Goal: Task Accomplishment & Management: Use online tool/utility

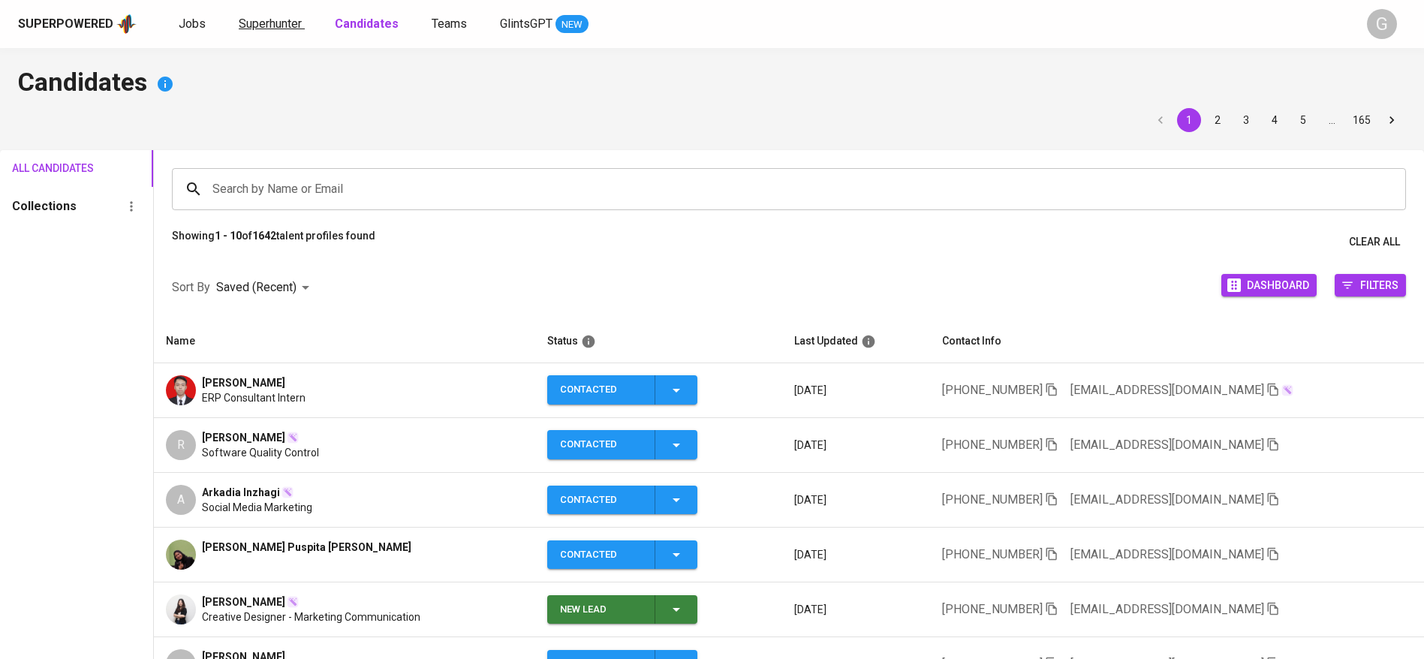
click at [269, 26] on span "Superhunter" at bounding box center [270, 24] width 63 height 14
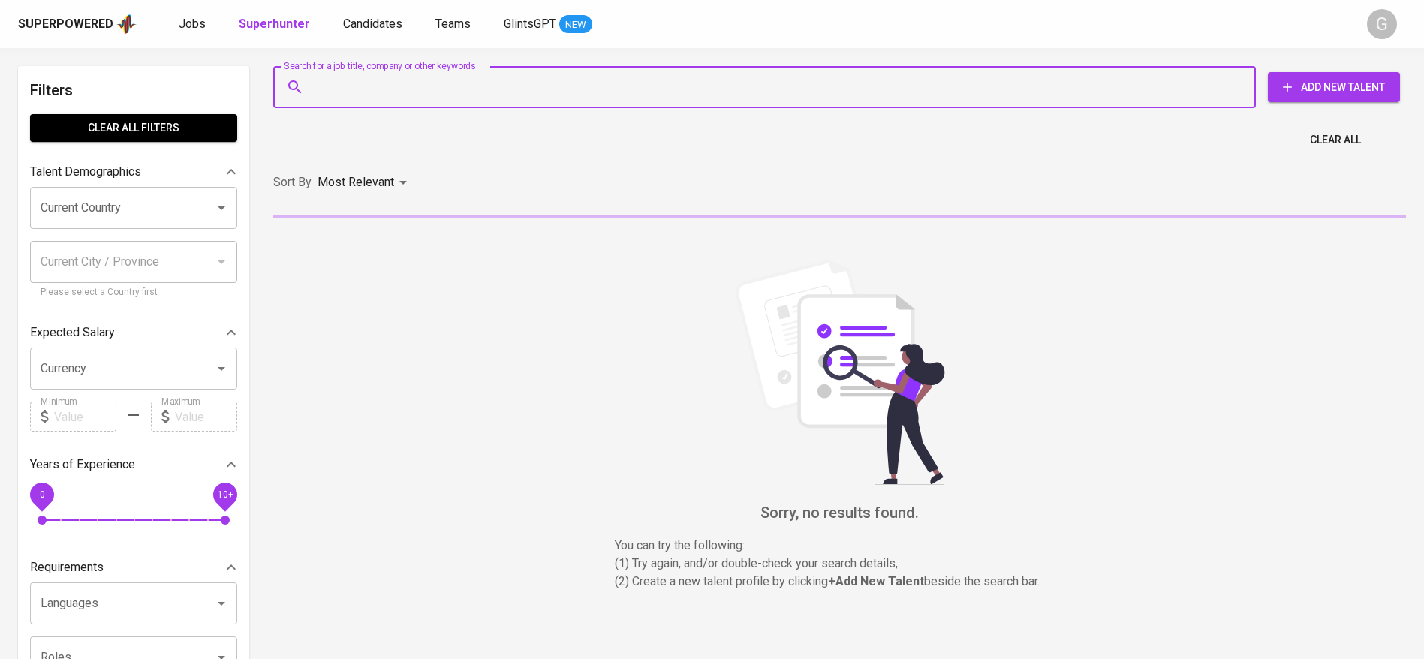
click at [402, 85] on input "Search for a job title, company or other keywords" at bounding box center [768, 87] width 916 height 29
paste input "[EMAIL_ADDRESS][DOMAIN_NAME]"
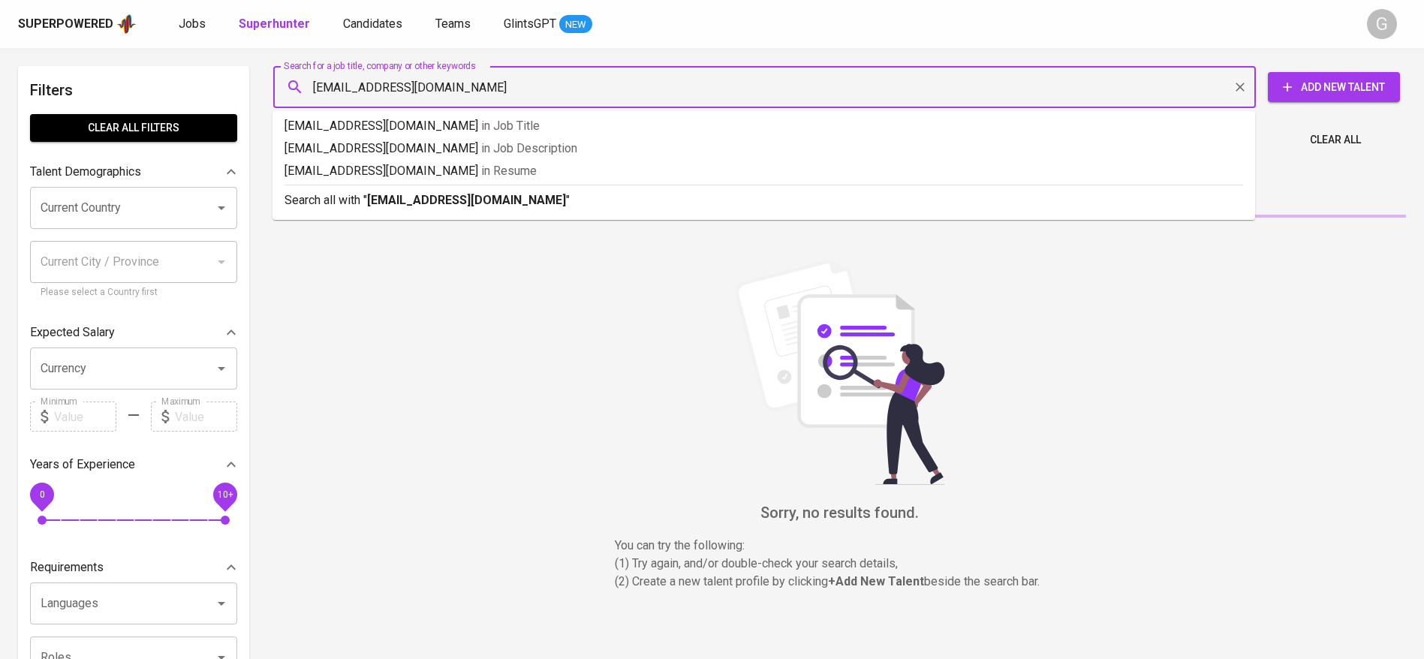
type input "[EMAIL_ADDRESS][DOMAIN_NAME]"
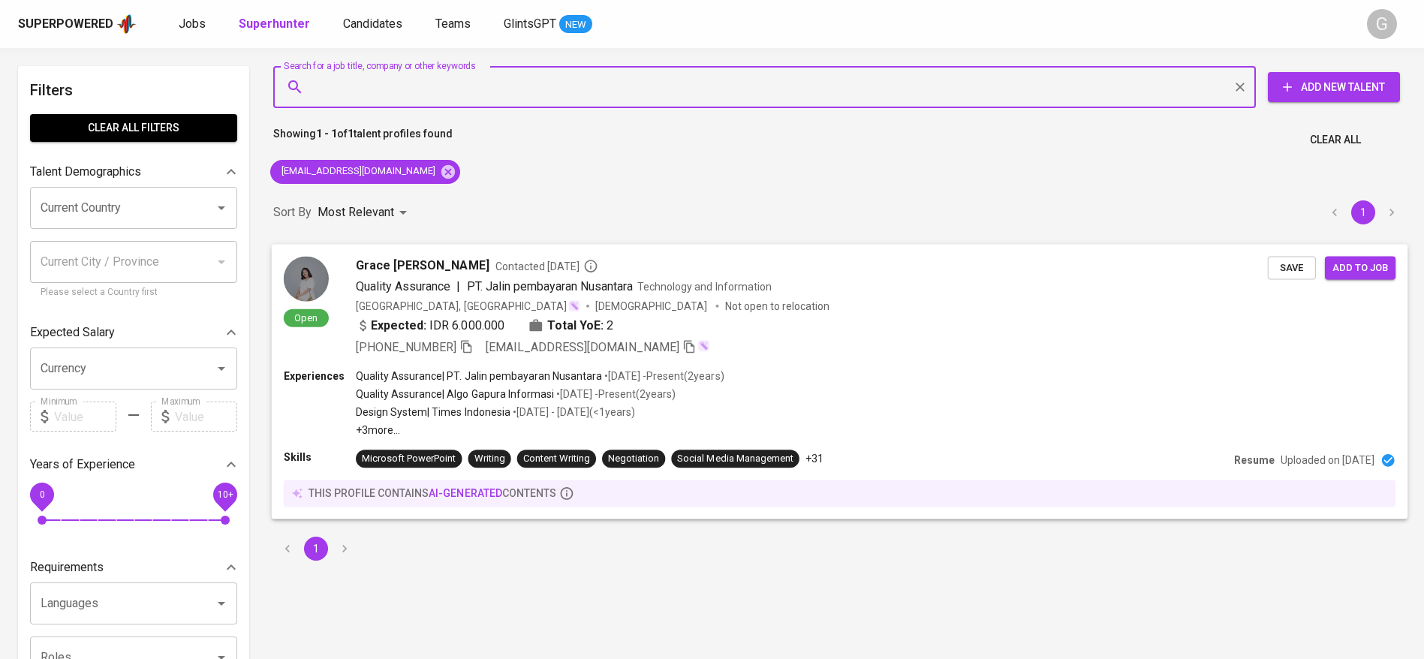
click at [1289, 265] on span "Save" at bounding box center [1291, 267] width 33 height 17
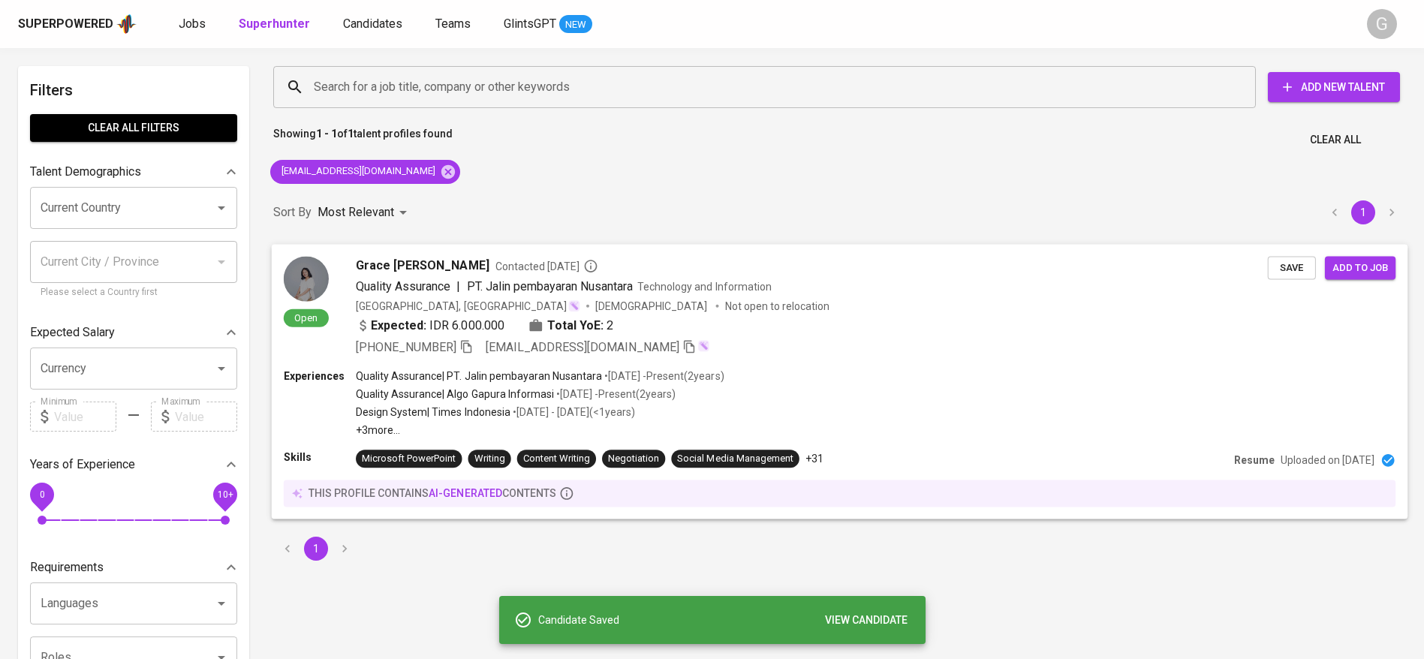
click at [670, 389] on p "• [DATE] - Present ( 2 years )" at bounding box center [615, 394] width 122 height 15
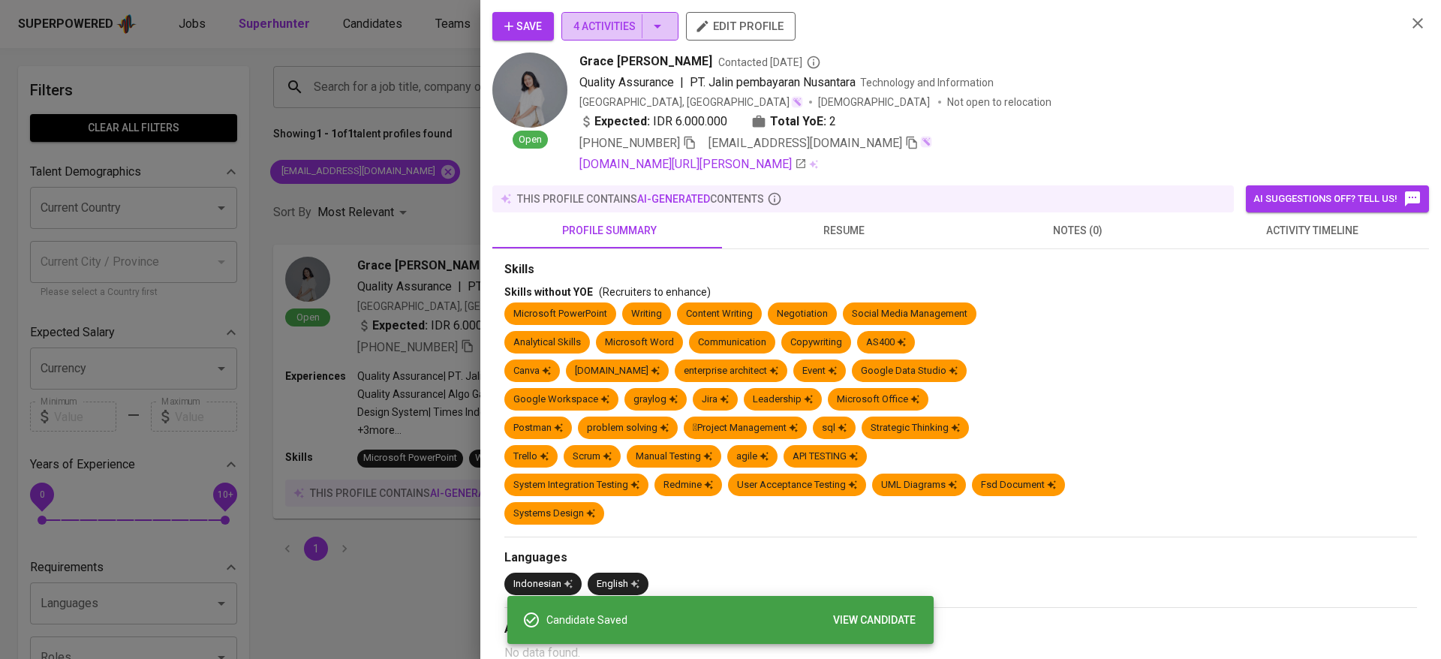
click at [576, 30] on span "4 Activities" at bounding box center [619, 26] width 93 height 19
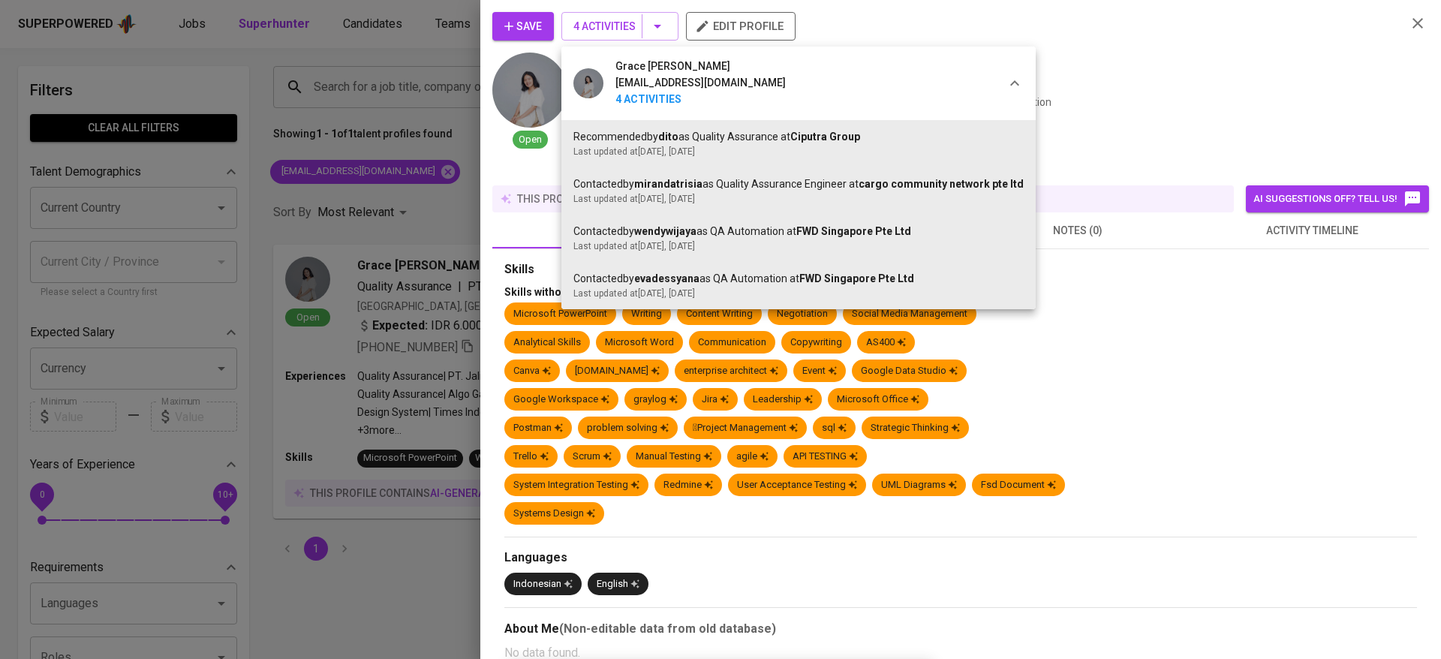
click at [676, 134] on b "dito" at bounding box center [668, 137] width 20 height 12
drag, startPoint x: 671, startPoint y: 134, endPoint x: 806, endPoint y: 137, distance: 135.1
click at [796, 137] on div "Recommended by dito as Quality Assurance at Ciputra Group" at bounding box center [798, 137] width 450 height 16
click at [827, 138] on span "Ciputra Group" at bounding box center [825, 137] width 70 height 12
click at [607, 152] on div "Last updated at [DATE] , [DATE]" at bounding box center [798, 152] width 450 height 14
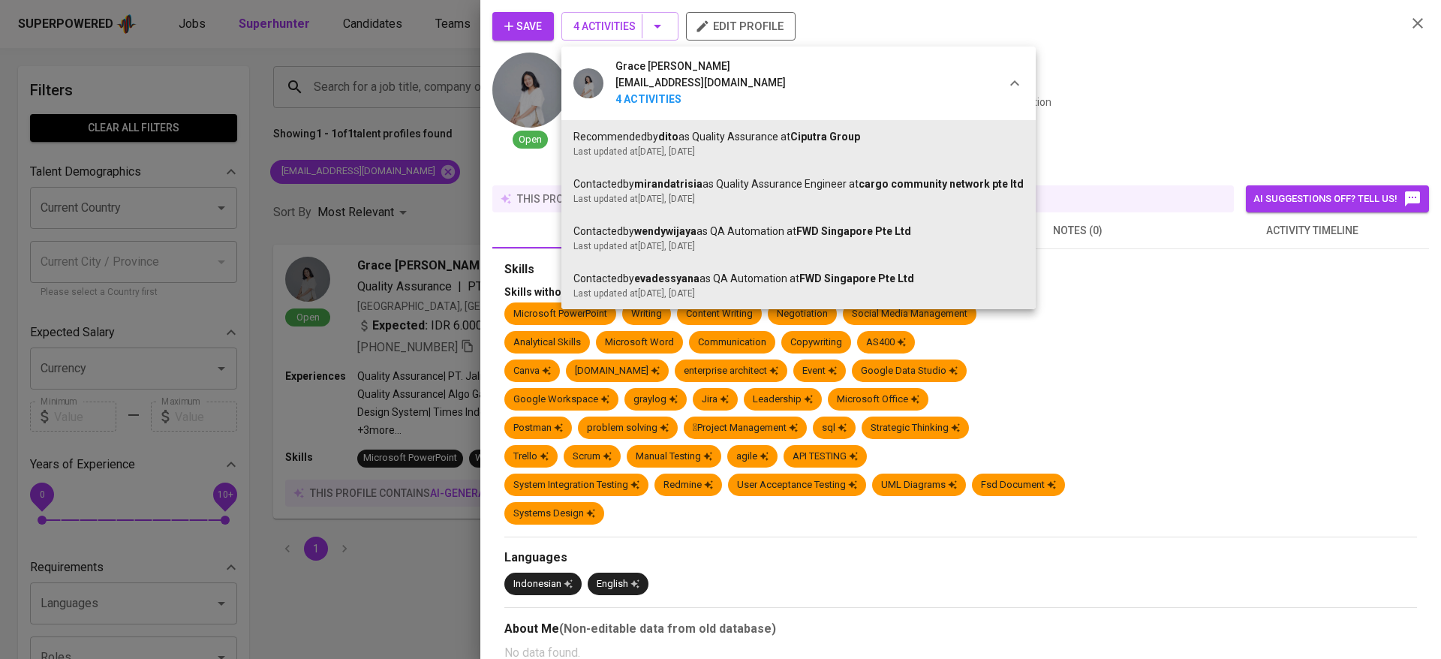
click at [323, 372] on div at bounding box center [720, 329] width 1441 height 659
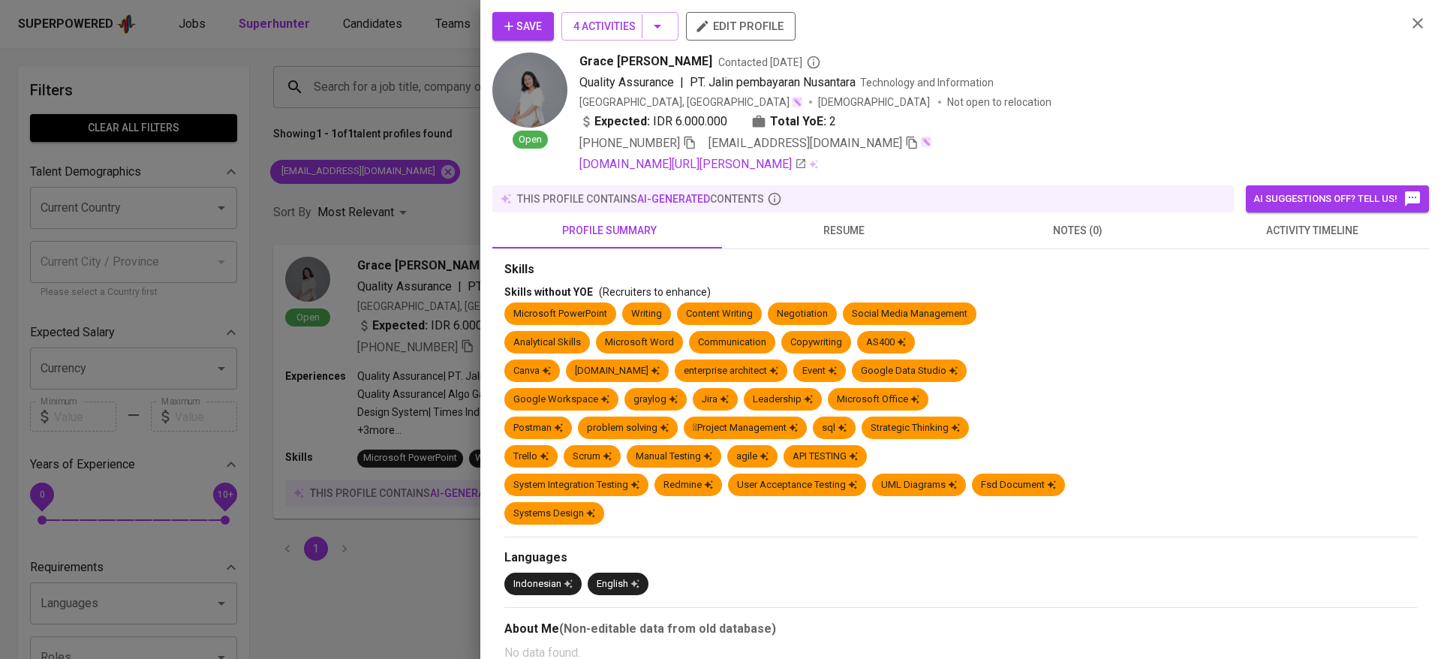
click at [399, 67] on div at bounding box center [720, 329] width 1441 height 659
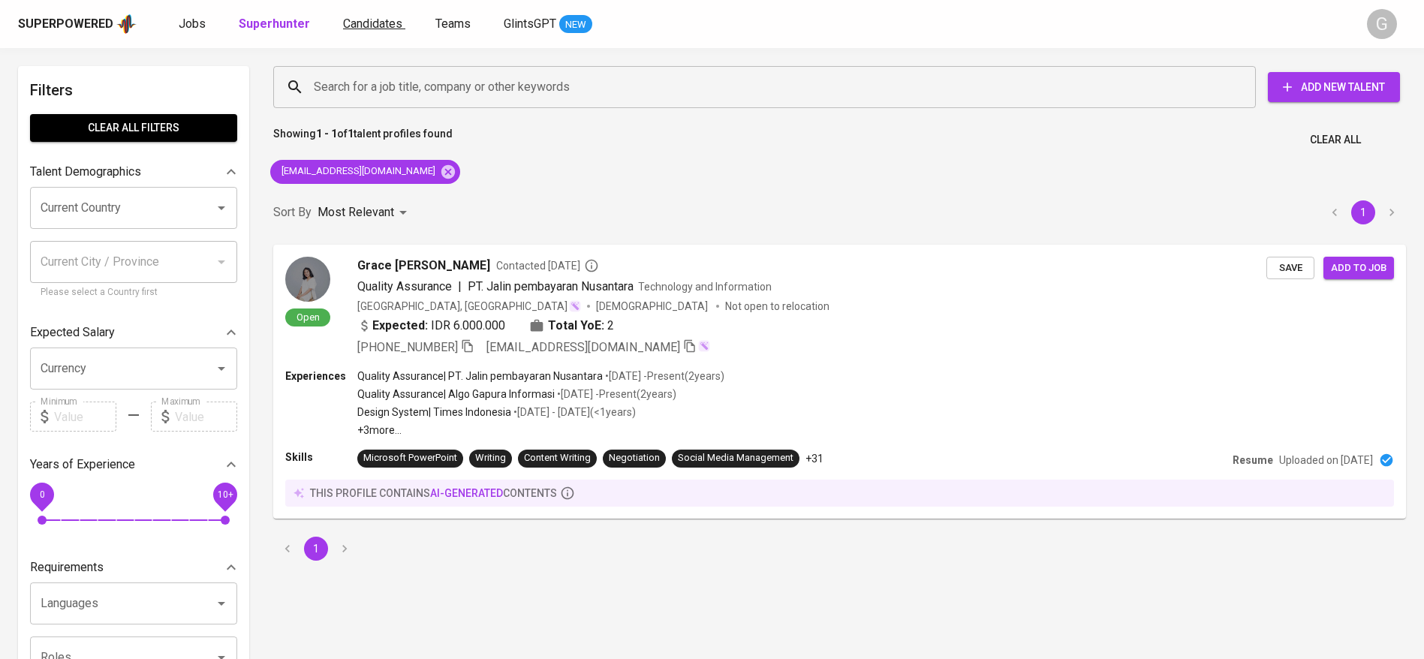
click at [375, 20] on span "Candidates" at bounding box center [372, 24] width 59 height 14
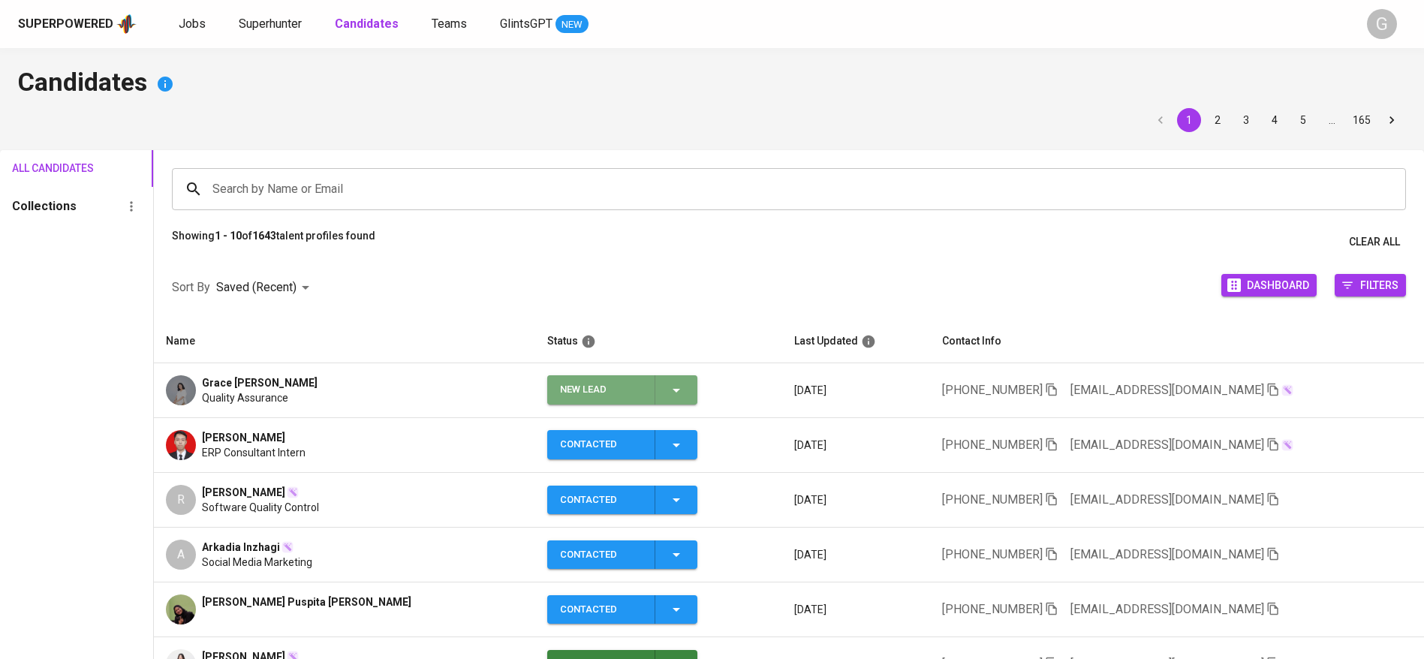
click at [681, 387] on icon "button" at bounding box center [676, 390] width 18 height 18
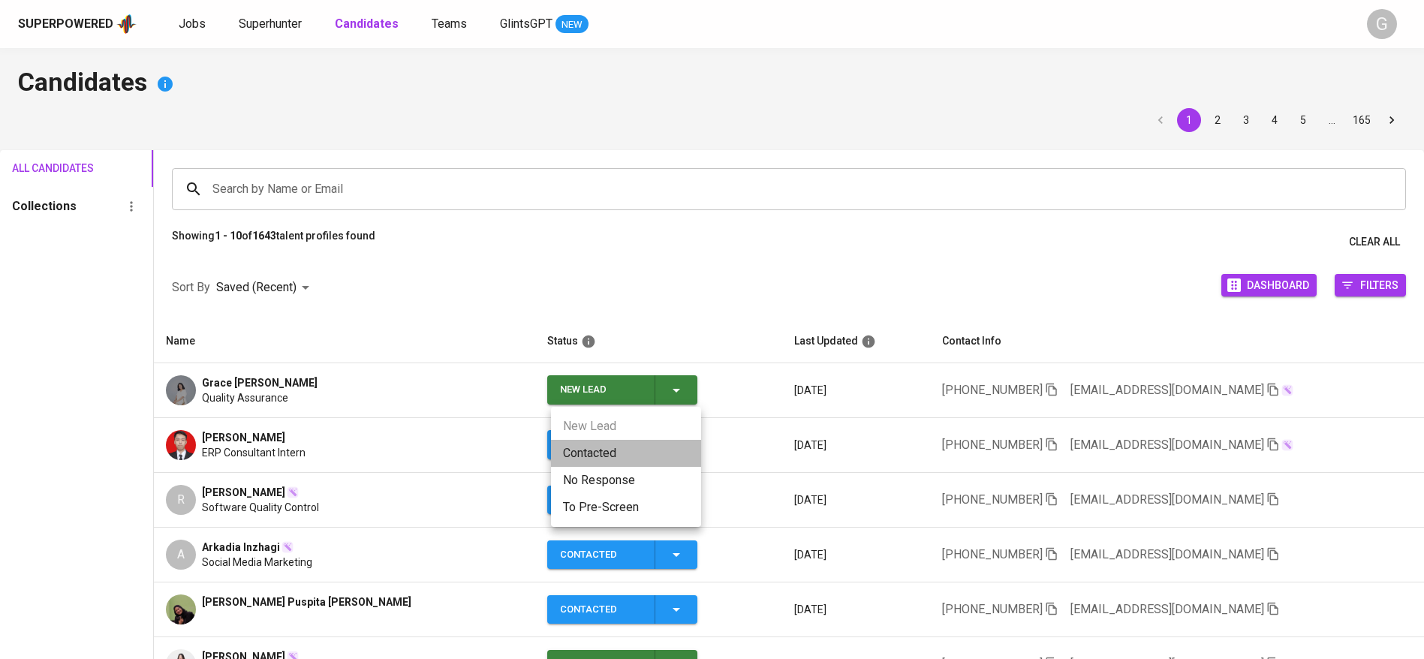
click at [636, 448] on li "Contacted" at bounding box center [626, 453] width 150 height 27
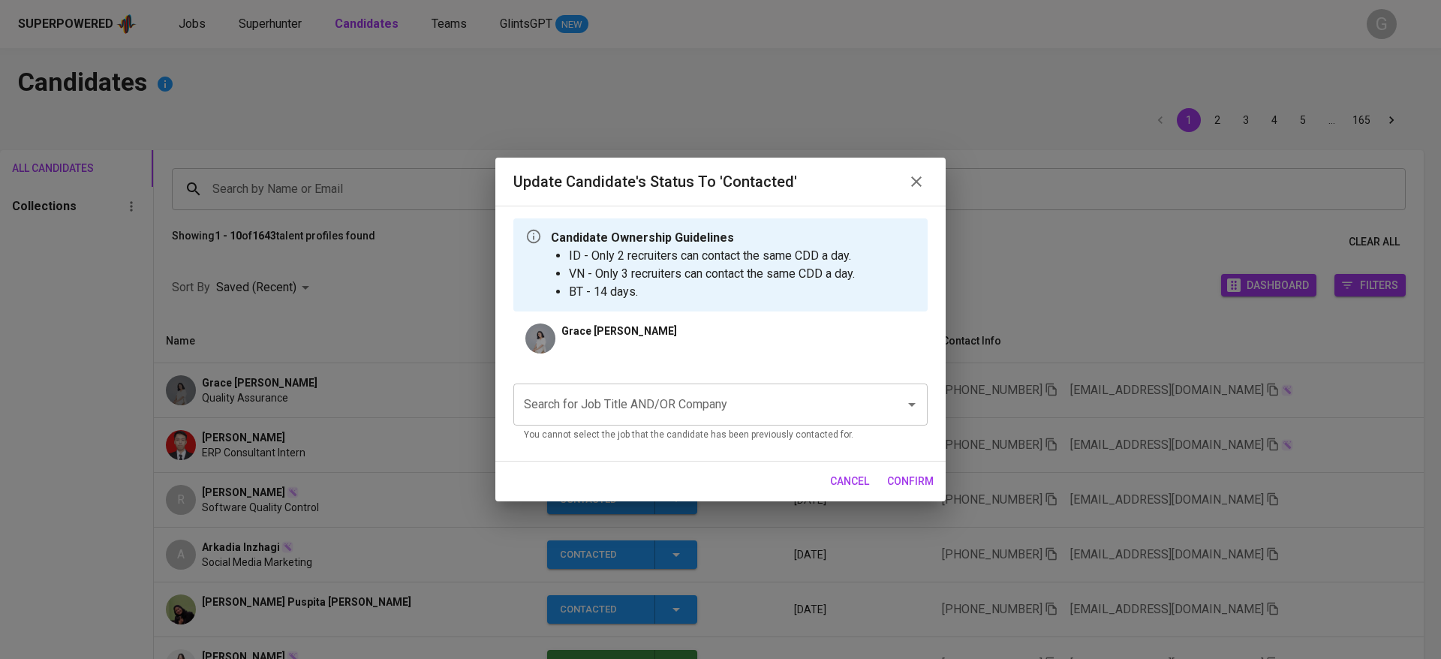
click at [717, 380] on div "Search for Job Title AND/OR Company Search for Job Title AND/OR Company You can…" at bounding box center [720, 410] width 414 height 77
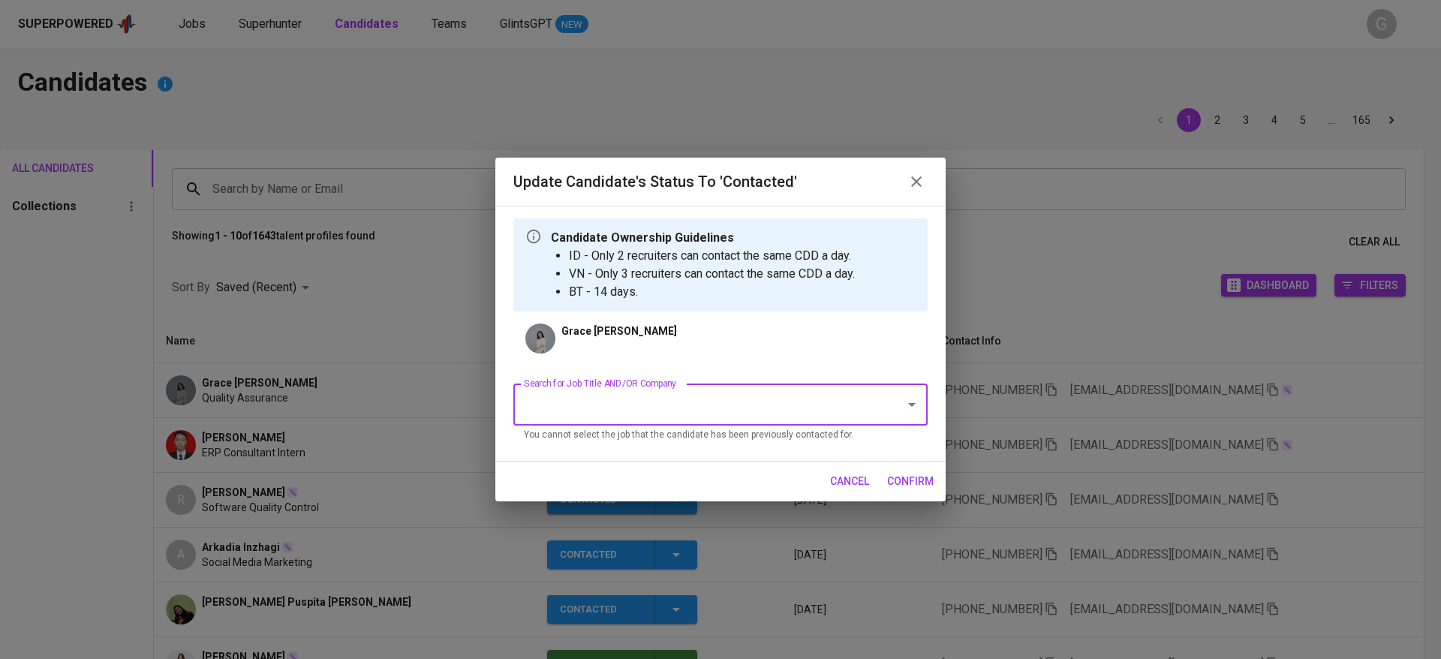
click at [717, 399] on input "Search for Job Title AND/OR Company" at bounding box center [699, 404] width 359 height 29
click at [696, 441] on li "QA Analyst - Autowealth - JF (AUTOWEALTH PTE LTD)" at bounding box center [720, 448] width 414 height 27
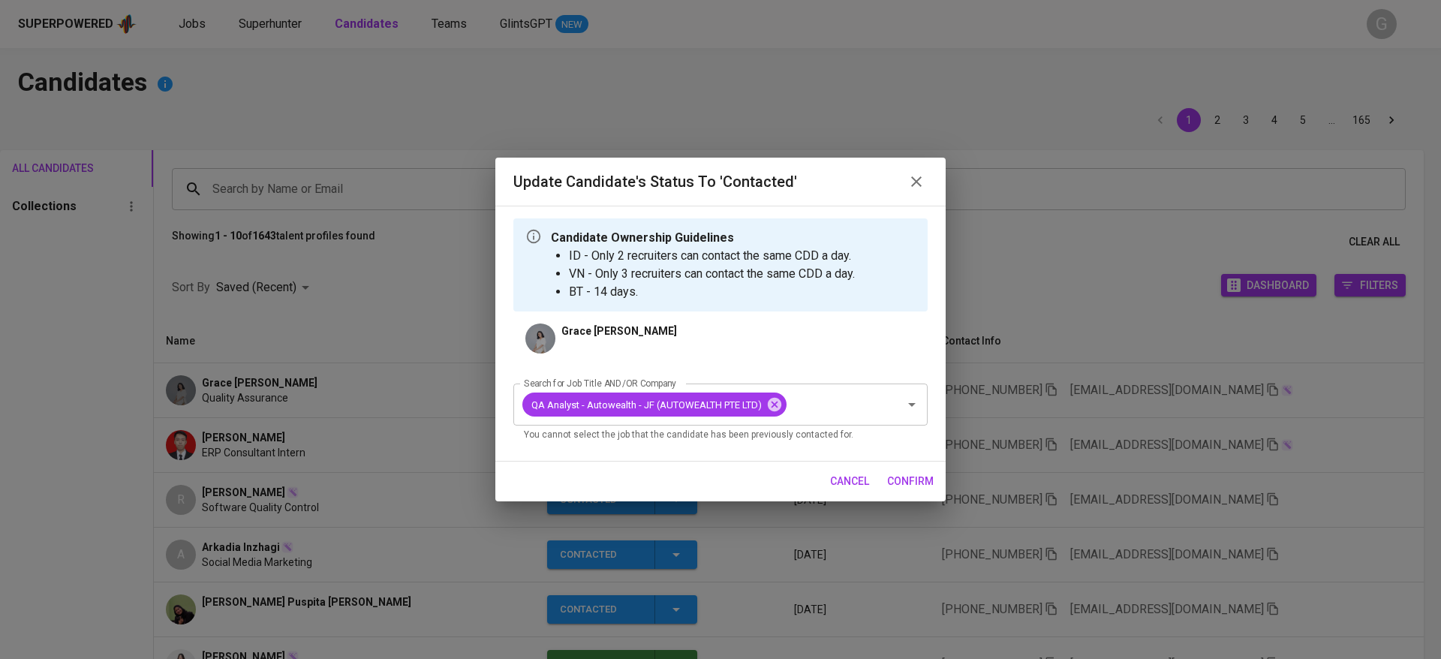
click at [912, 481] on span "confirm" at bounding box center [910, 481] width 47 height 19
